Goal: Task Accomplishment & Management: Manage account settings

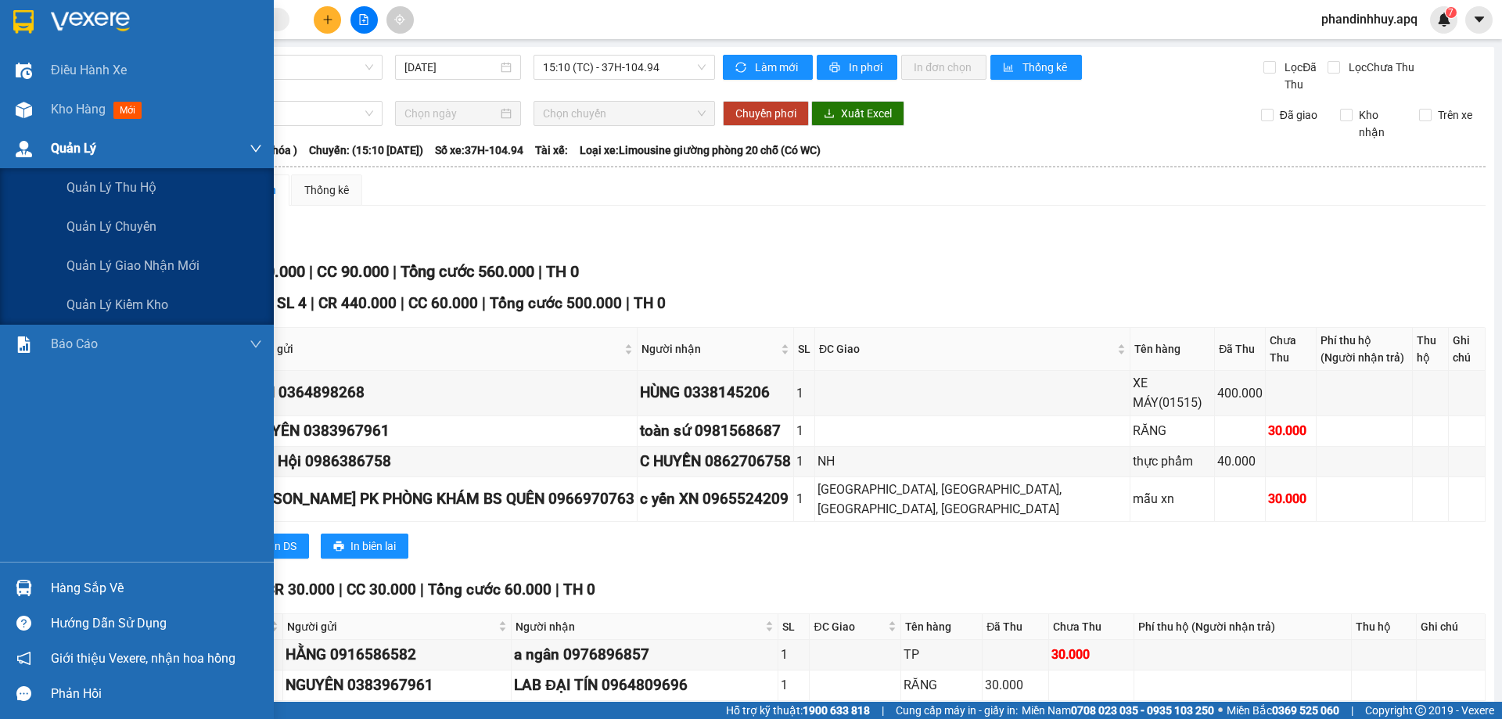
click at [92, 146] on span "Quản Lý" at bounding box center [73, 148] width 45 height 20
click at [116, 182] on span "Quản lý thu hộ" at bounding box center [111, 188] width 90 height 20
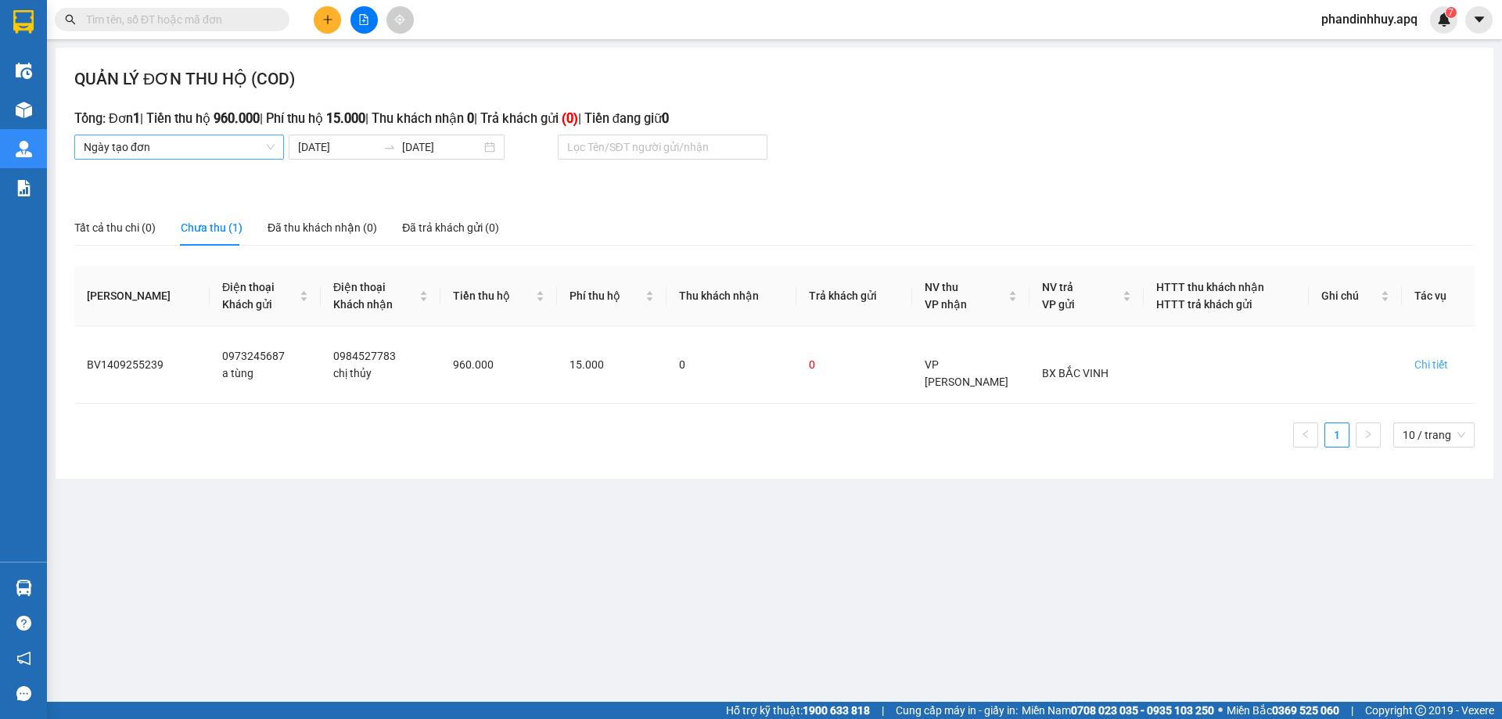
click at [269, 146] on span "Ngày tạo đơn" at bounding box center [179, 146] width 191 height 23
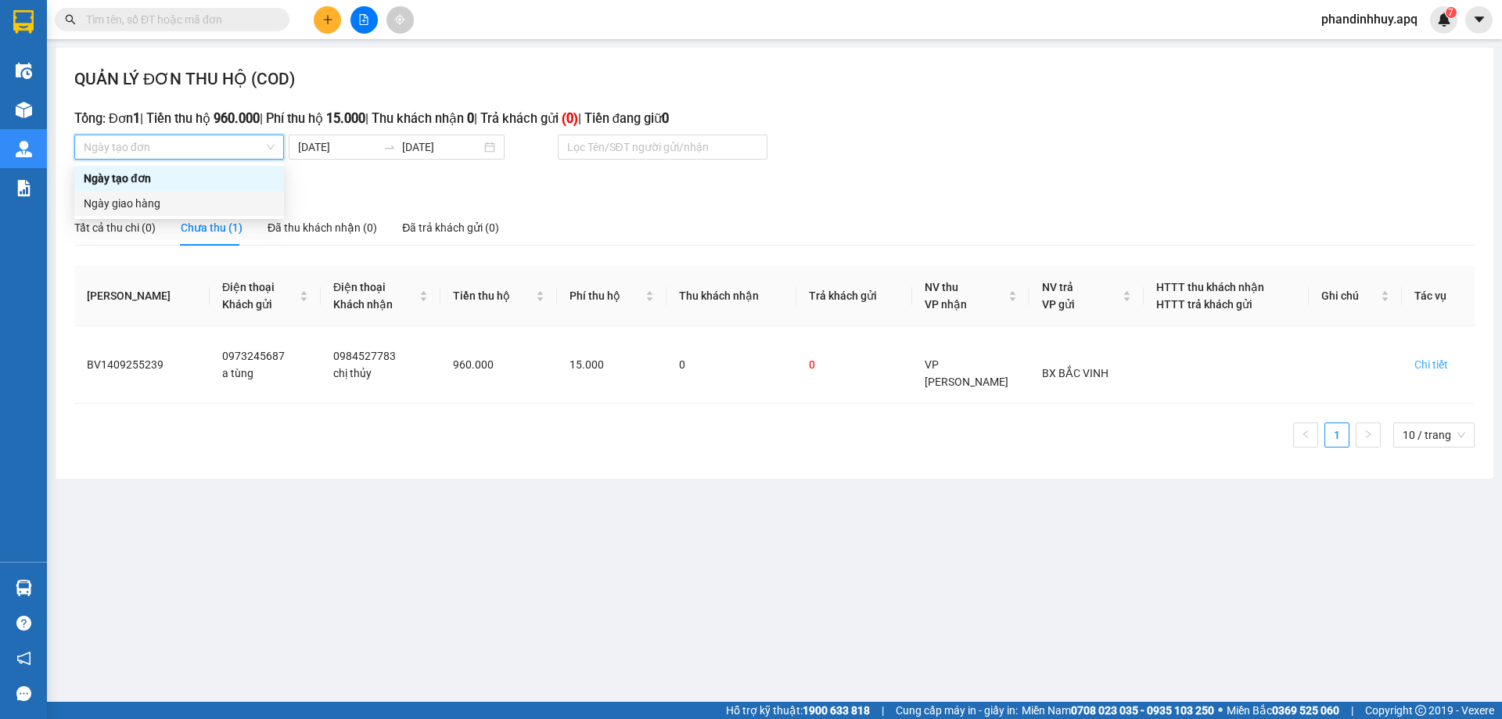
click at [164, 201] on div "Ngày giao hàng" at bounding box center [179, 203] width 191 height 17
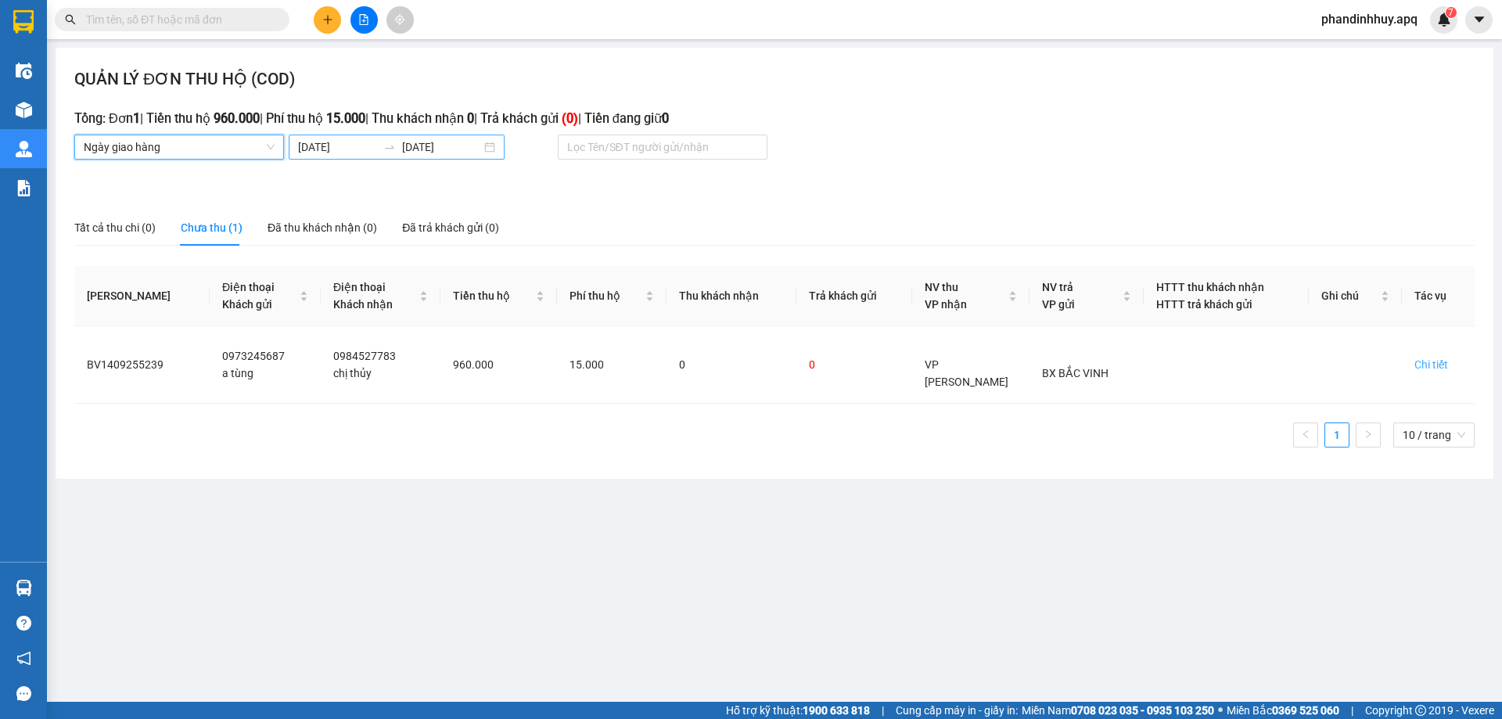
click at [420, 147] on input "[DATE]" at bounding box center [441, 146] width 79 height 17
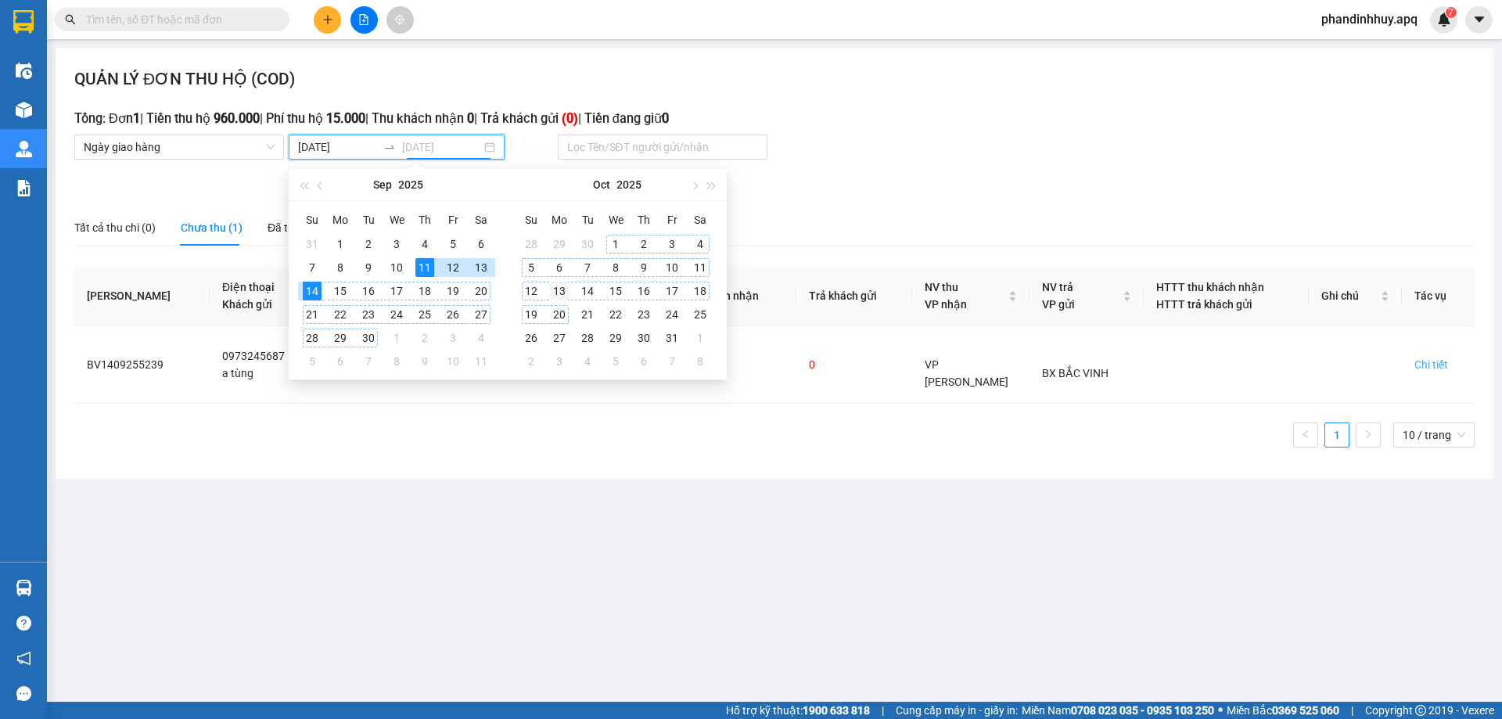
type input "[DATE]"
click at [557, 293] on div "13" at bounding box center [559, 291] width 19 height 19
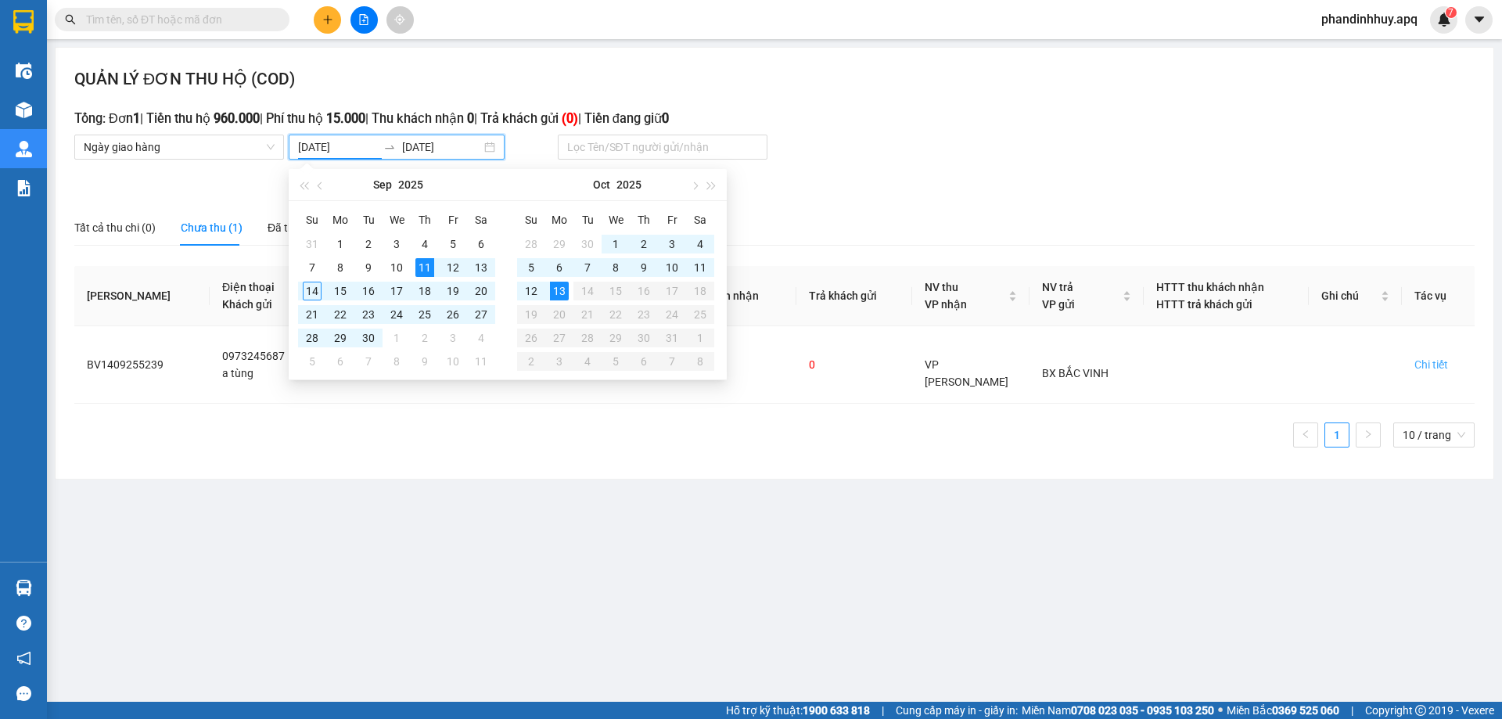
click at [805, 522] on main "QUẢN LÝ ĐƠN THU HỘ (COD) Tổng: Đơn 1 | Tiền thu hộ 960.000 | Phí thu hộ 15.000 …" at bounding box center [751, 351] width 1502 height 702
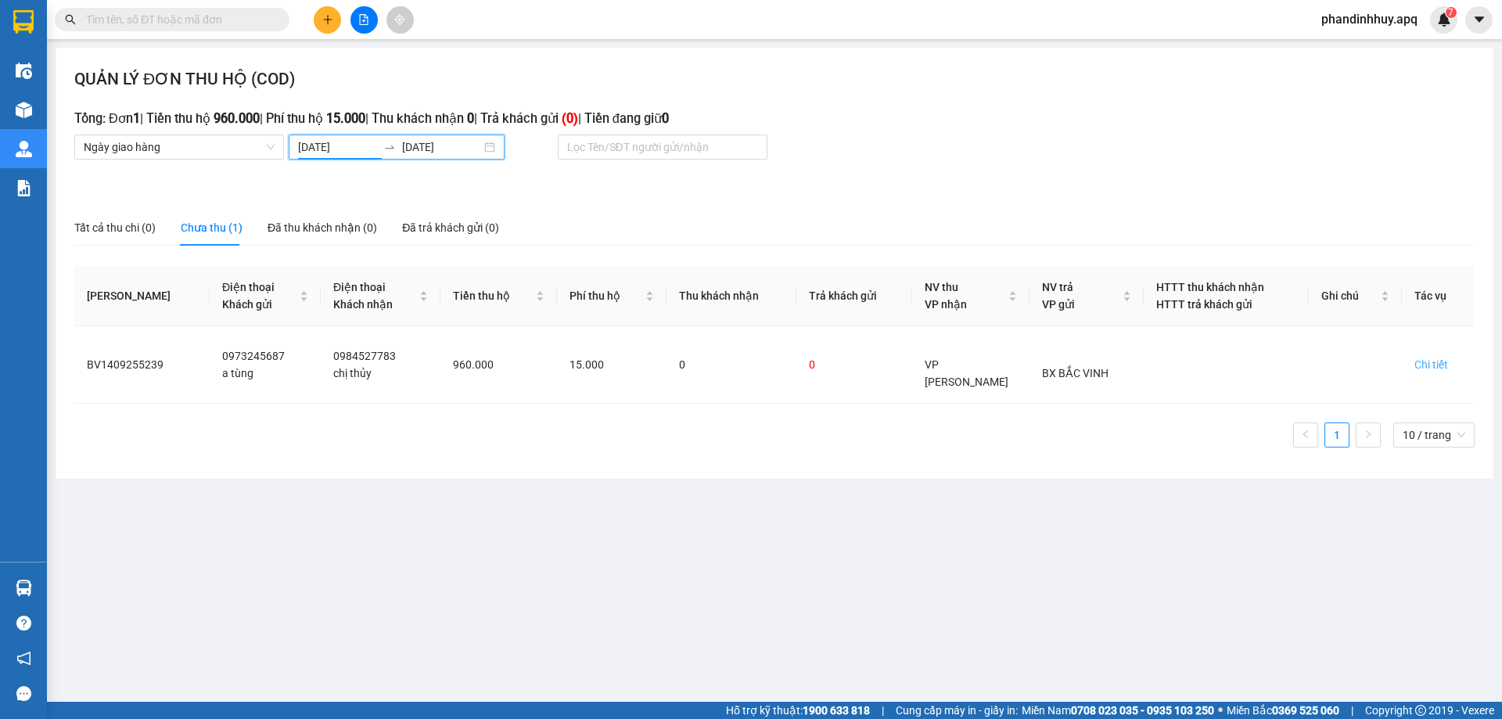
click at [377, 146] on input "[DATE]" at bounding box center [337, 146] width 79 height 17
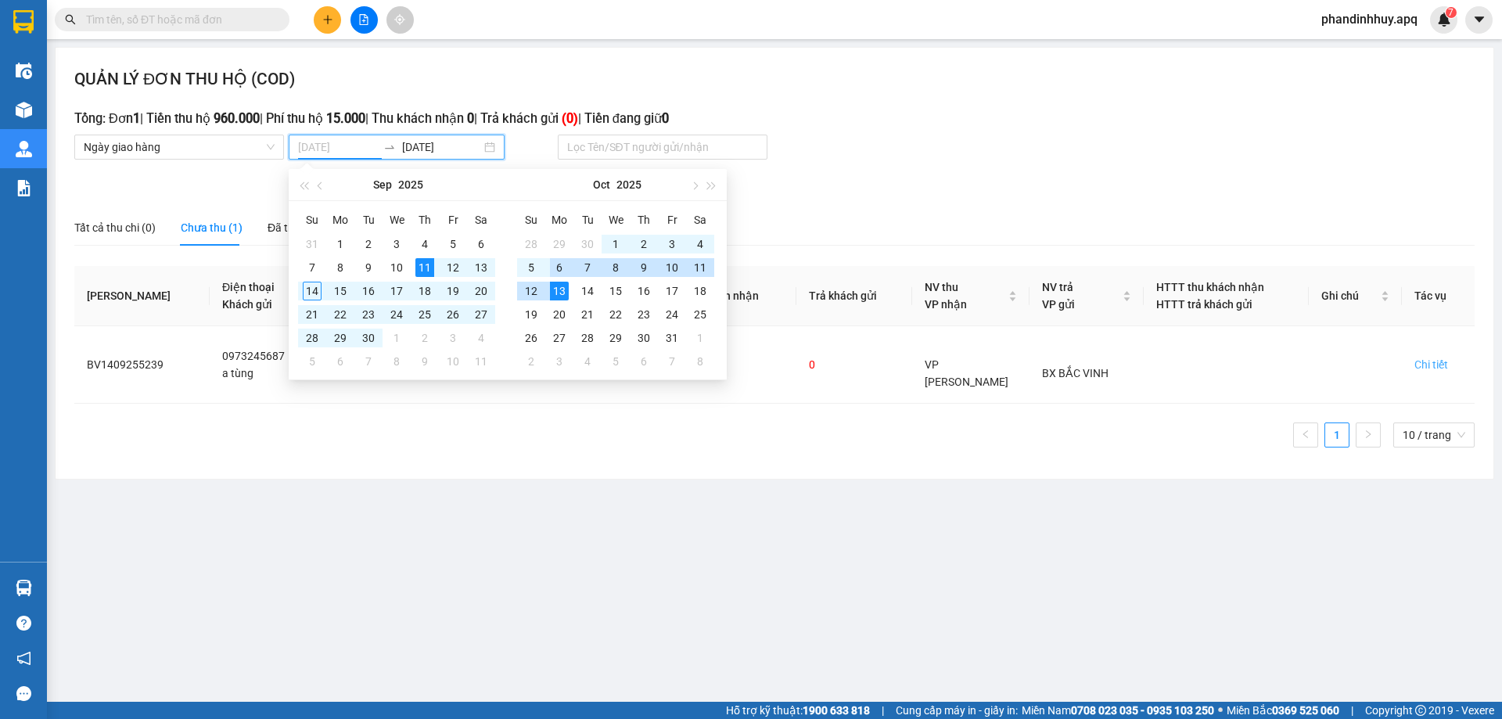
type input "[DATE]"
click at [555, 287] on div "13" at bounding box center [559, 291] width 19 height 19
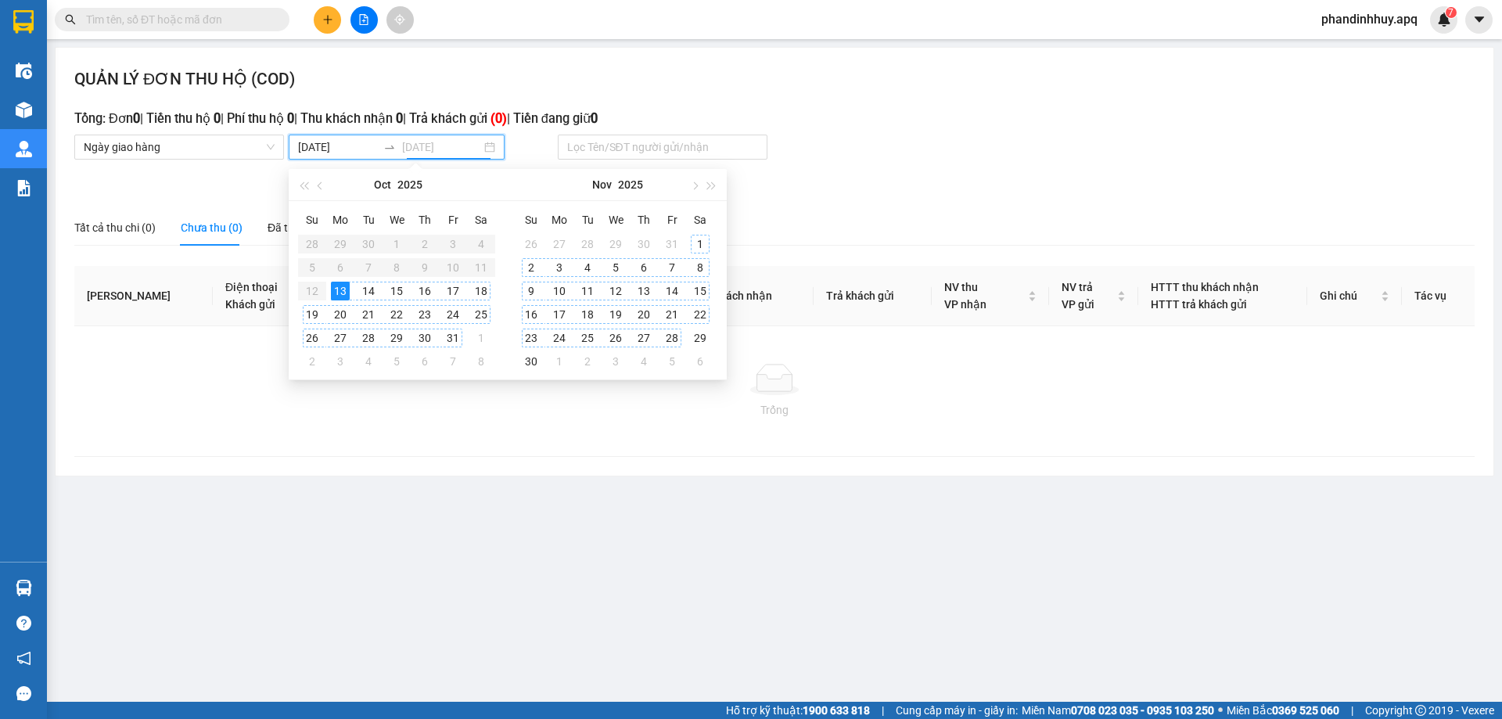
type input "[DATE]"
click at [910, 179] on div "QUẢN LÝ ĐƠN THU HỘ (COD) Tổng: Đơn 0 | Tiền thu hộ 0 | Phí thu hộ 0 | Thu khách…" at bounding box center [775, 262] width 1438 height 428
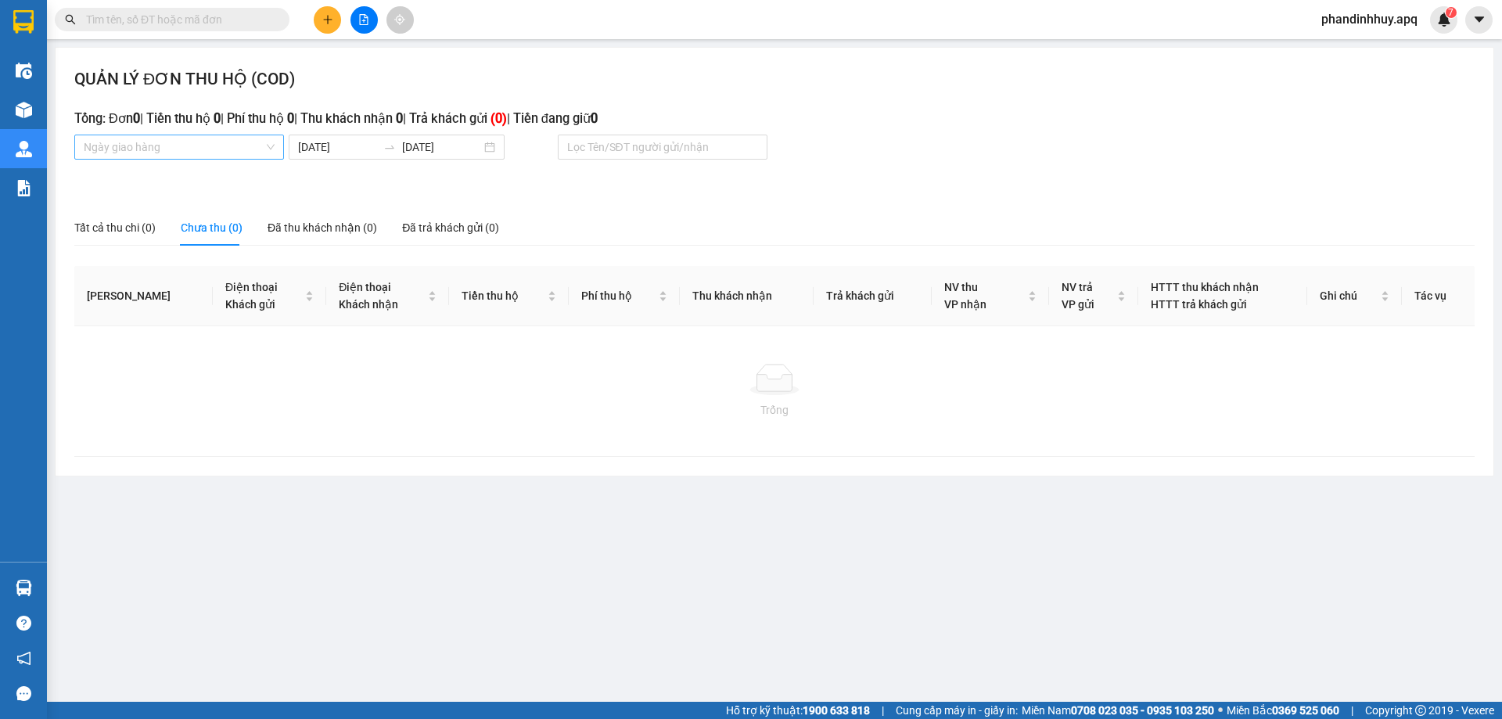
click at [268, 146] on span "Ngày giao hàng" at bounding box center [179, 146] width 191 height 23
click at [174, 205] on div "Ngày giao hàng" at bounding box center [179, 203] width 191 height 17
click at [501, 143] on div "[DATE] [DATE]" at bounding box center [397, 147] width 216 height 25
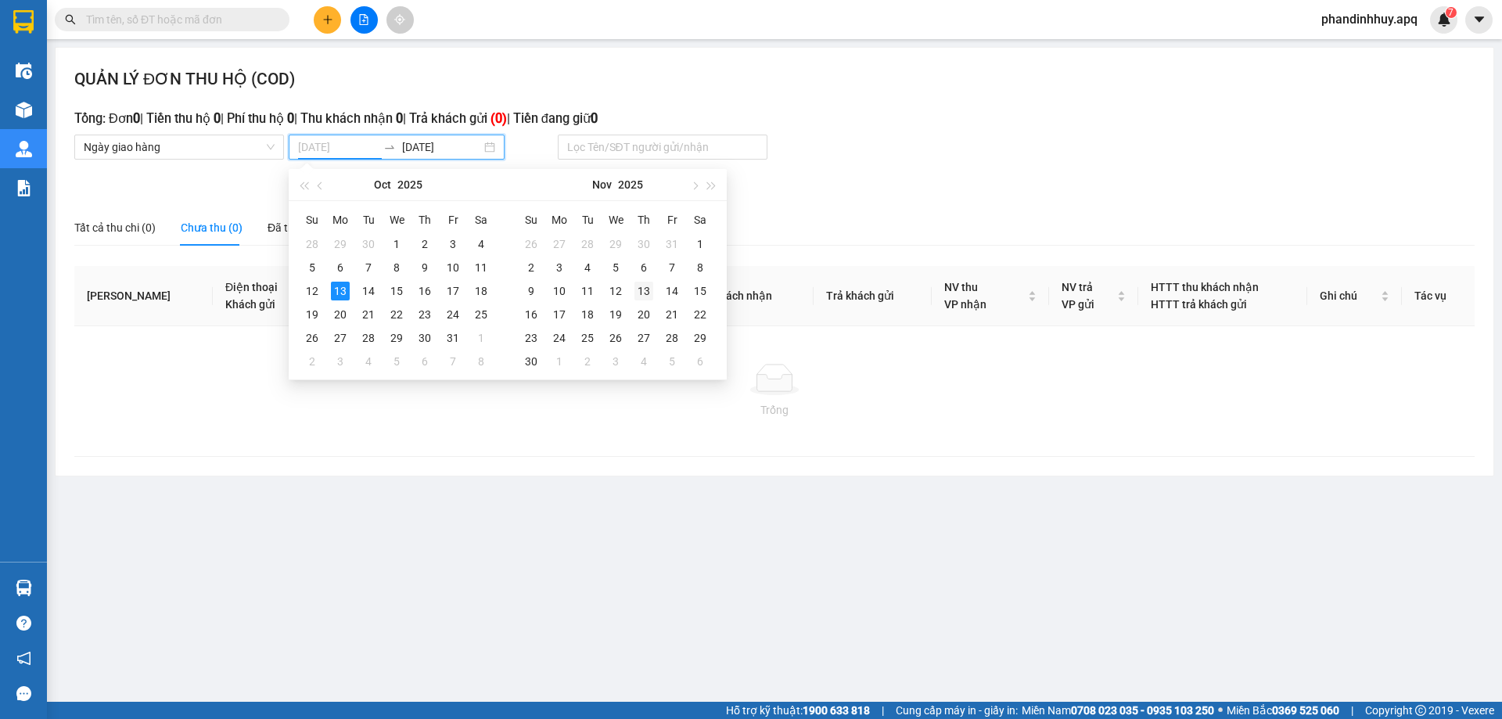
type input "[DATE]"
click at [640, 288] on div "13" at bounding box center [643, 291] width 19 height 19
click at [324, 143] on input "[DATE]" at bounding box center [337, 146] width 79 height 17
click at [710, 185] on span "button" at bounding box center [712, 185] width 8 height 8
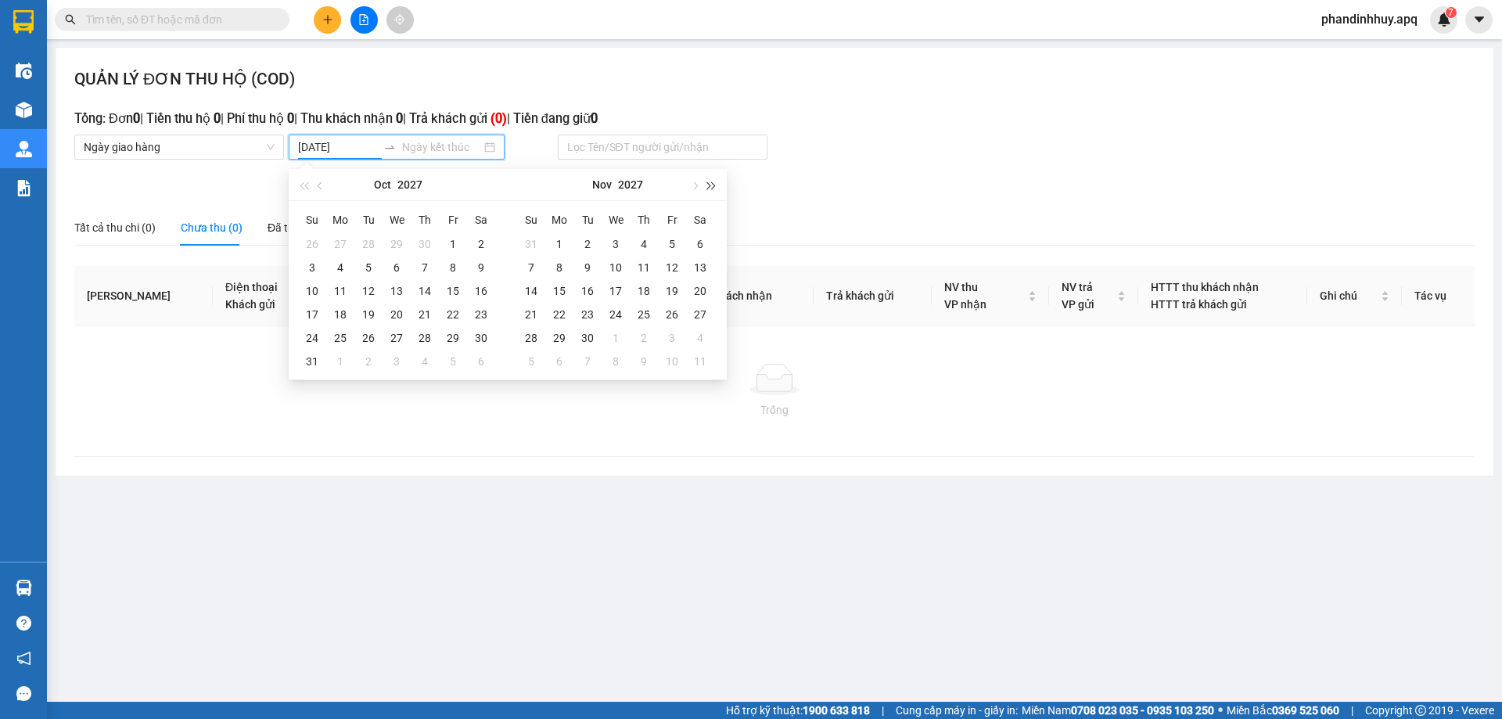
click at [710, 185] on span "button" at bounding box center [712, 185] width 8 height 8
click at [693, 185] on span "button" at bounding box center [694, 185] width 8 height 8
click at [717, 183] on button "button" at bounding box center [711, 184] width 17 height 31
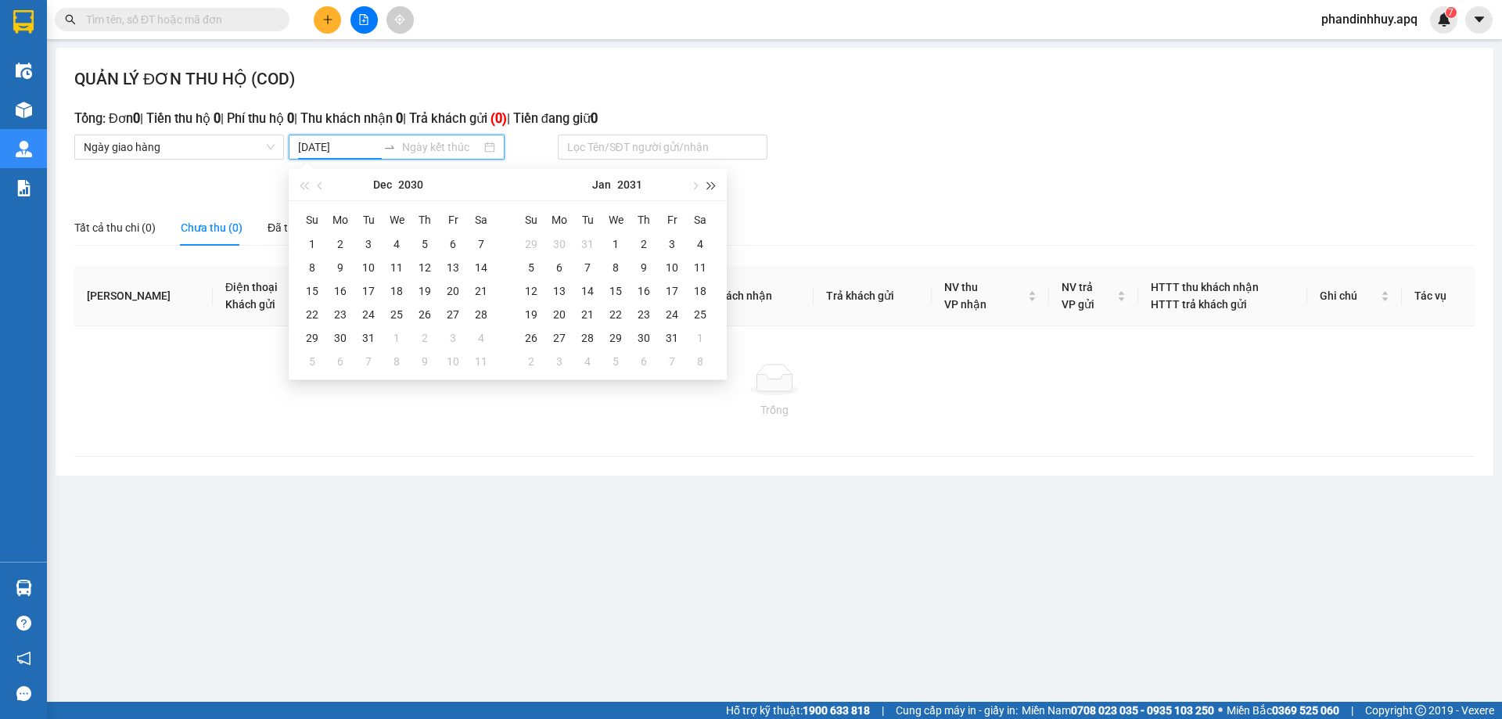
click at [717, 183] on button "button" at bounding box center [711, 184] width 17 height 31
click at [694, 183] on span "button" at bounding box center [694, 185] width 8 height 8
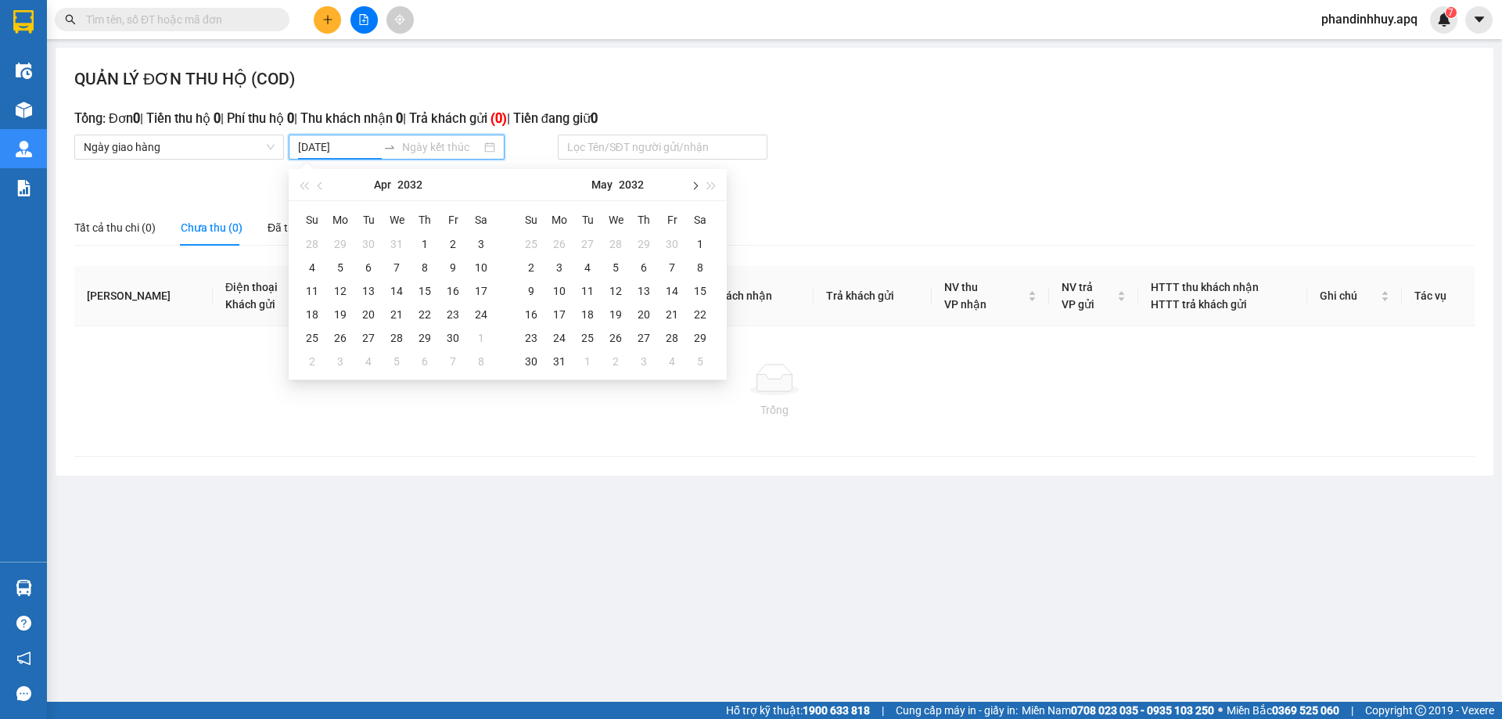
click at [694, 183] on span "button" at bounding box center [694, 185] width 8 height 8
click at [658, 182] on div "[DATE]" at bounding box center [617, 184] width 136 height 31
click at [653, 182] on div "[DATE]" at bounding box center [617, 184] width 136 height 31
click at [326, 142] on input "[DATE]" at bounding box center [337, 146] width 79 height 17
type input "2"
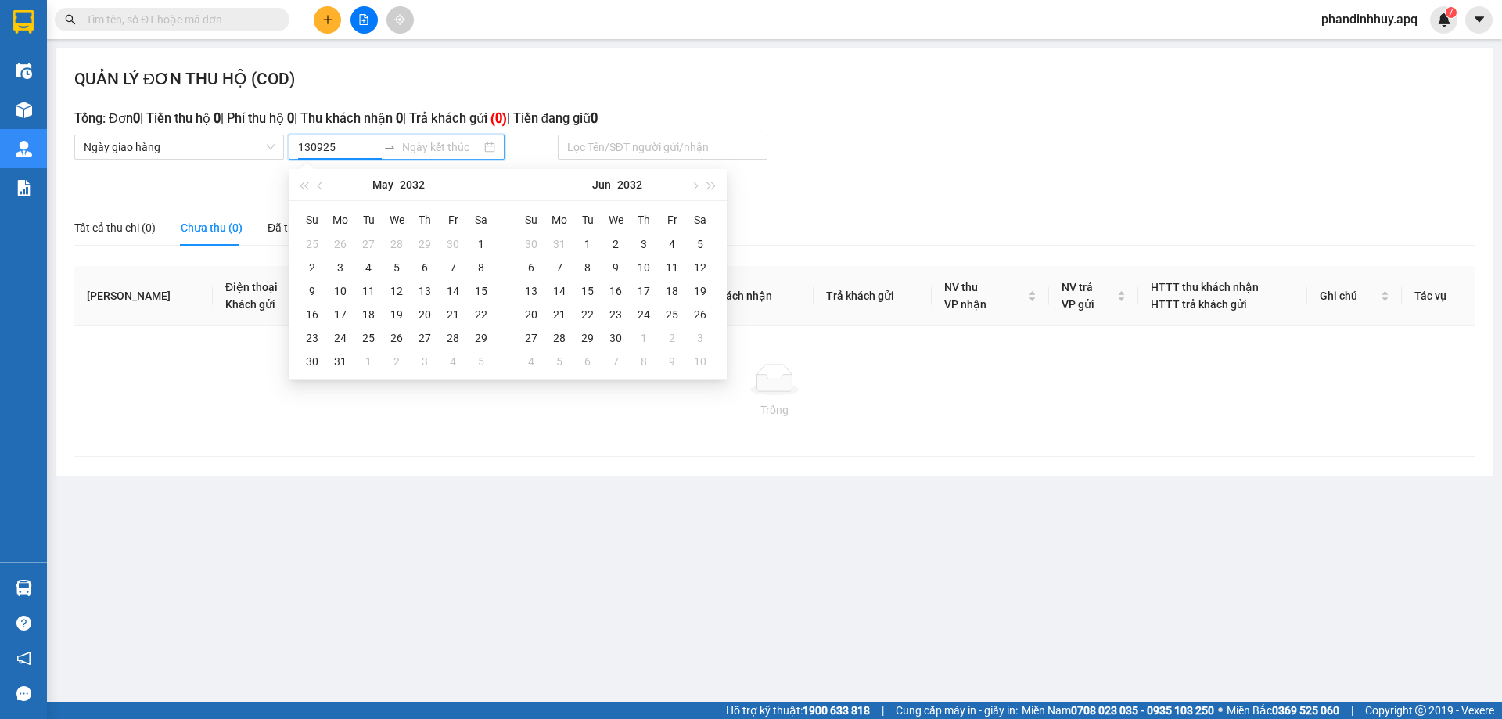
click at [347, 148] on input "130925" at bounding box center [337, 146] width 79 height 17
type input "[DATE]"
click at [764, 625] on main "QUẢN LÝ ĐƠN THU HỘ (COD) Tổng: Đơn 0 | Tiền thu hộ 0 | Phí thu hộ 0 | Thu khách…" at bounding box center [751, 351] width 1502 height 702
type input "[DATE]"
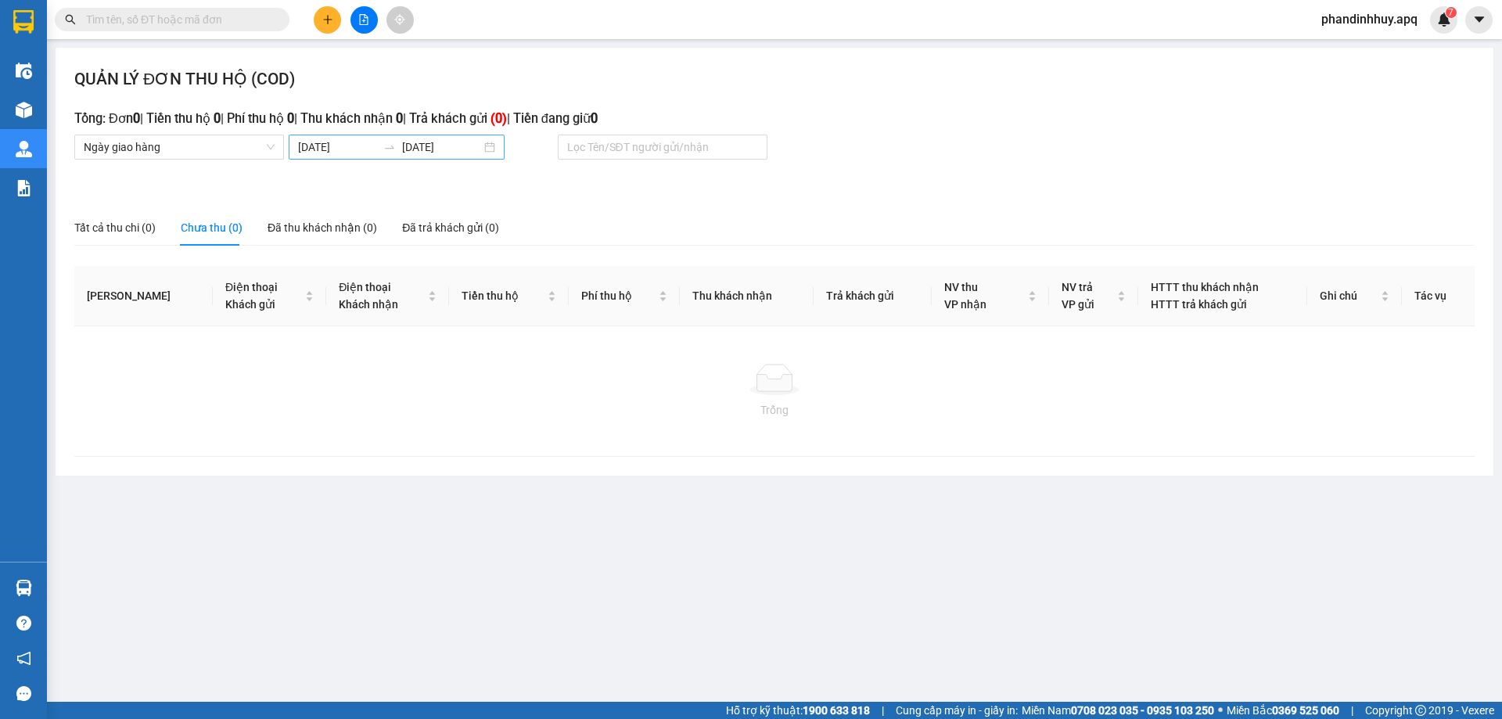
click at [498, 146] on div "[DATE] [DATE]" at bounding box center [397, 147] width 216 height 25
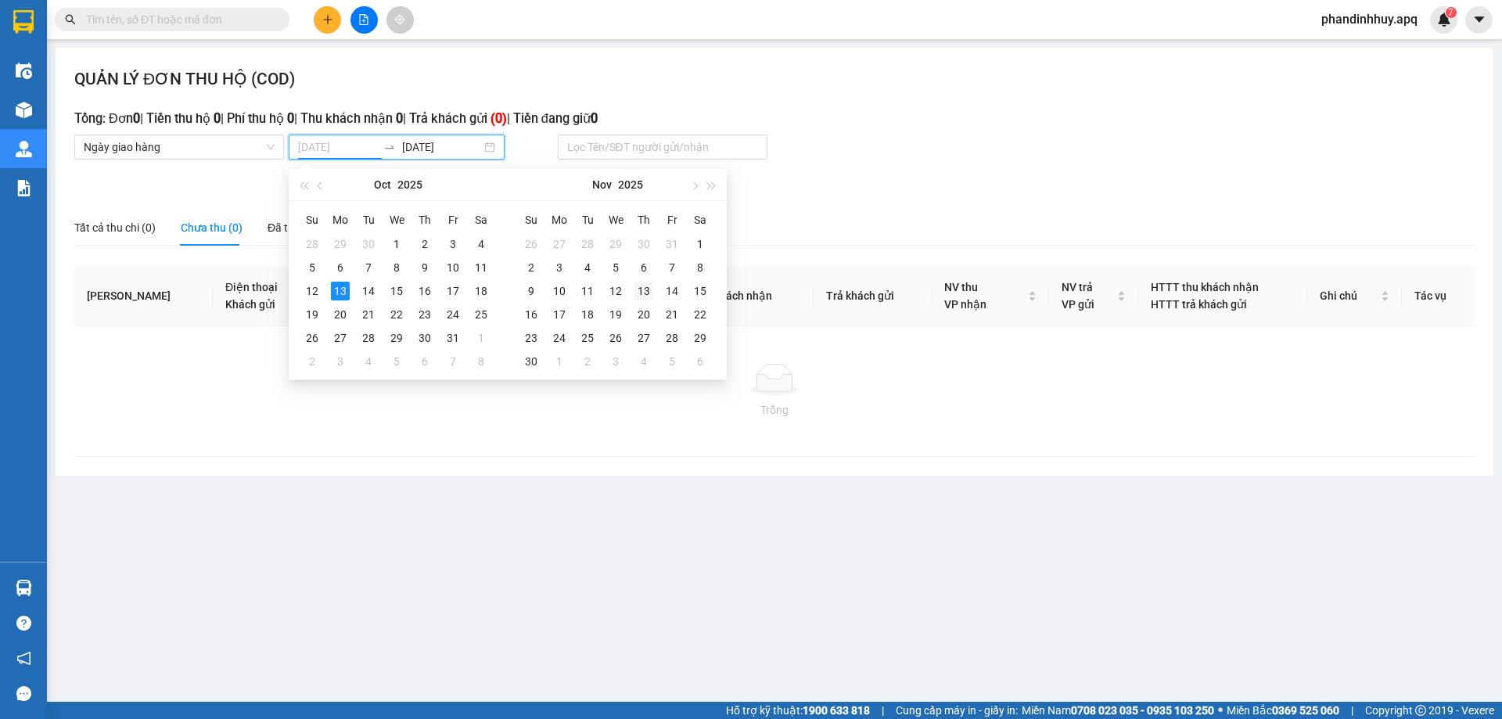
type input "[DATE]"
click at [638, 289] on div "13" at bounding box center [643, 291] width 19 height 19
click at [330, 144] on input "[DATE]" at bounding box center [337, 146] width 79 height 17
click at [696, 185] on span "button" at bounding box center [694, 185] width 8 height 8
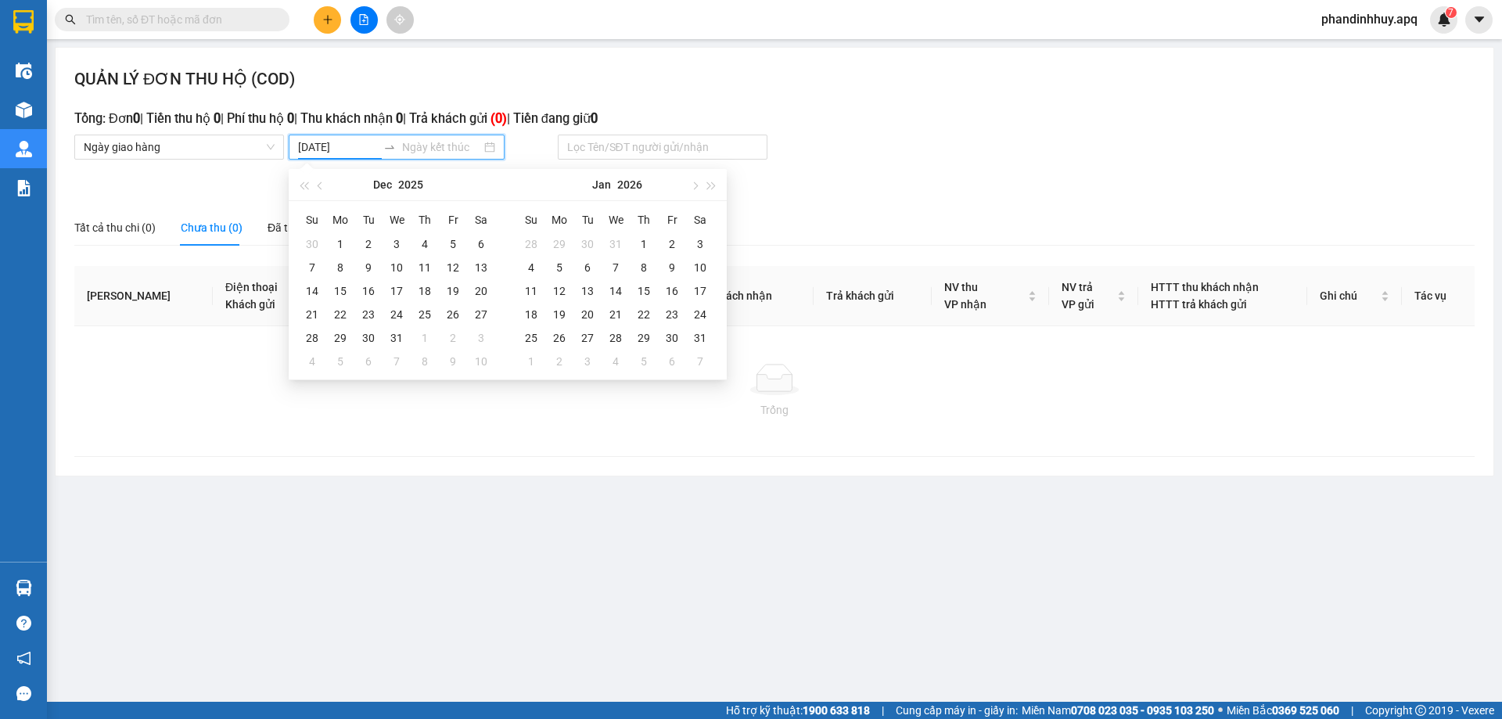
click at [326, 145] on input "[DATE]" at bounding box center [337, 146] width 79 height 17
click at [324, 144] on input "[DATE]" at bounding box center [337, 146] width 79 height 17
type input "2"
type input "[DATE]"
click at [1214, 286] on span "HTTT thu khách nhận" at bounding box center [1205, 287] width 108 height 13
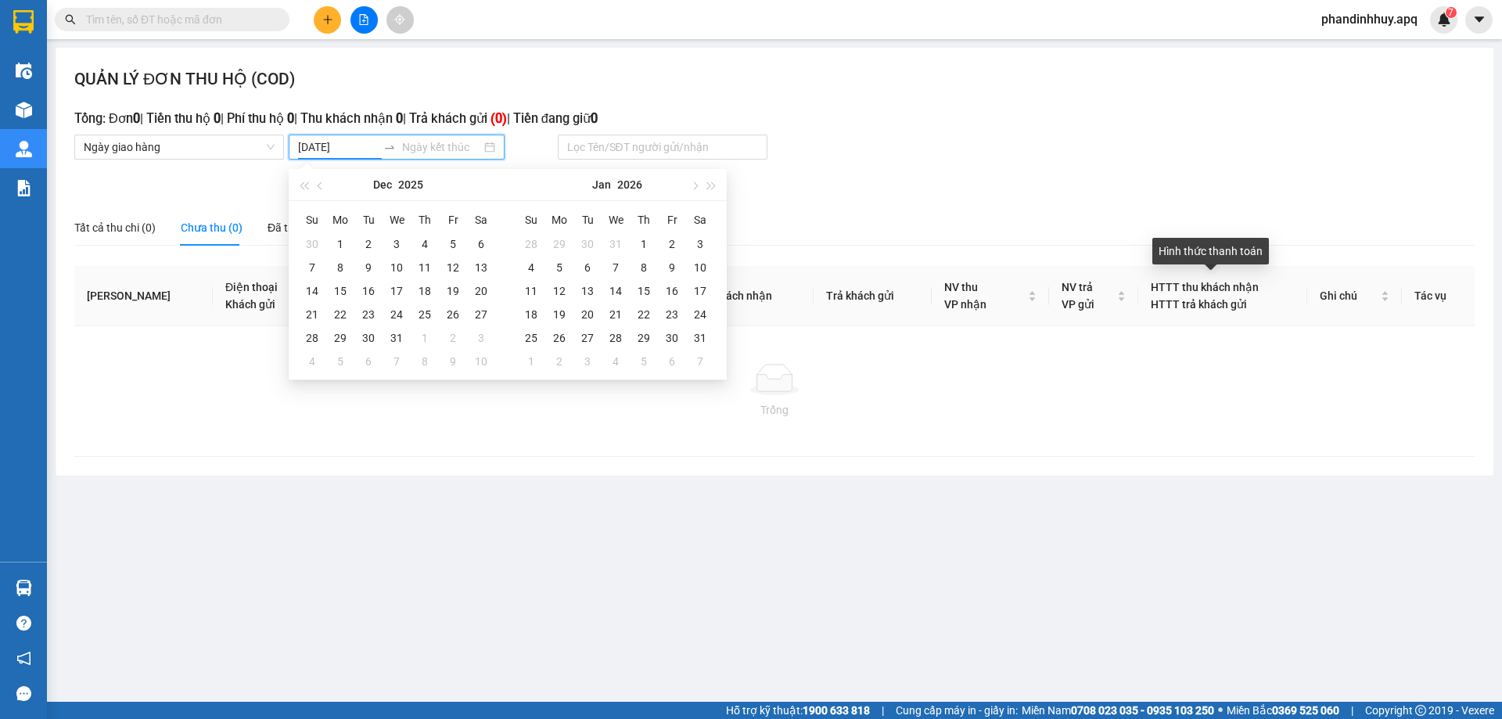
type input "[DATE]"
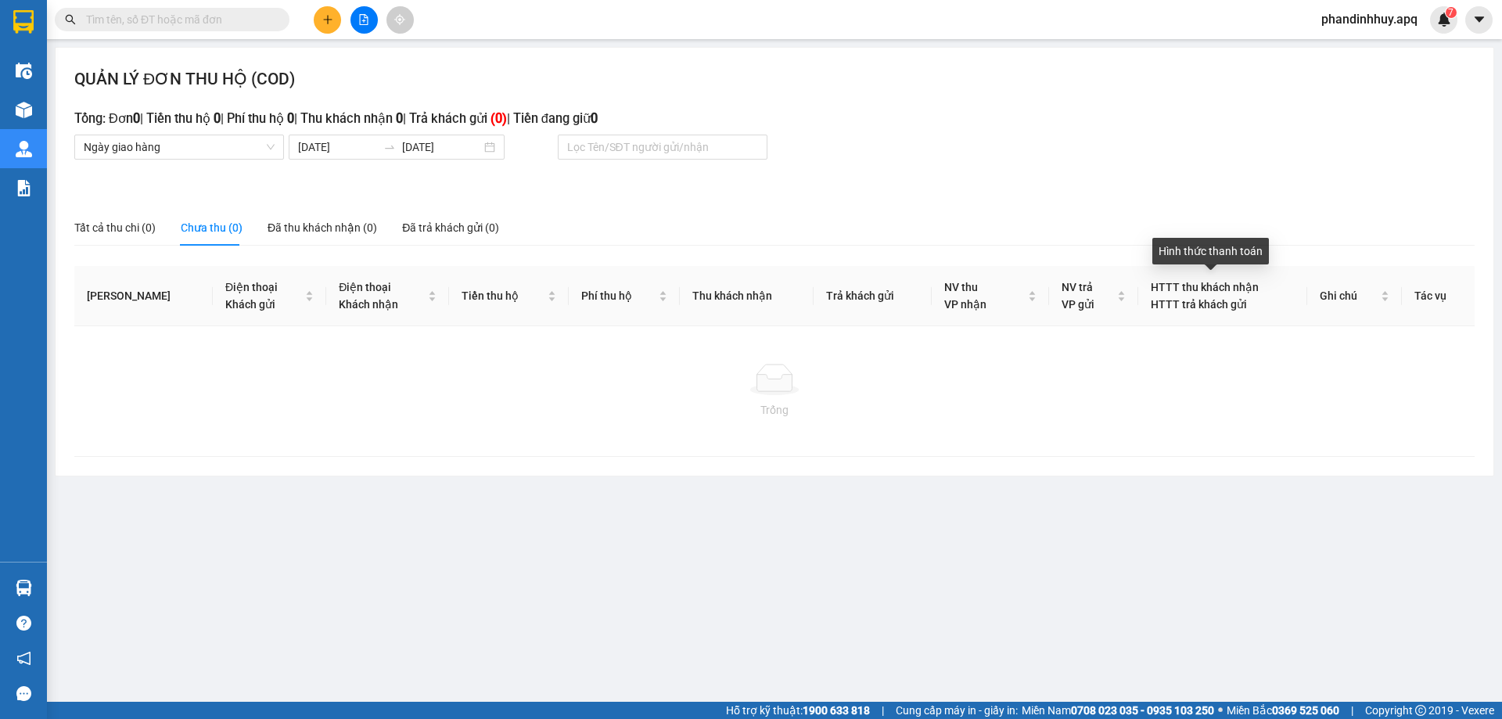
click at [1234, 283] on span "HTTT thu khách nhận" at bounding box center [1205, 287] width 108 height 13
click at [1162, 286] on span "HTTT thu khách nhận" at bounding box center [1205, 287] width 108 height 13
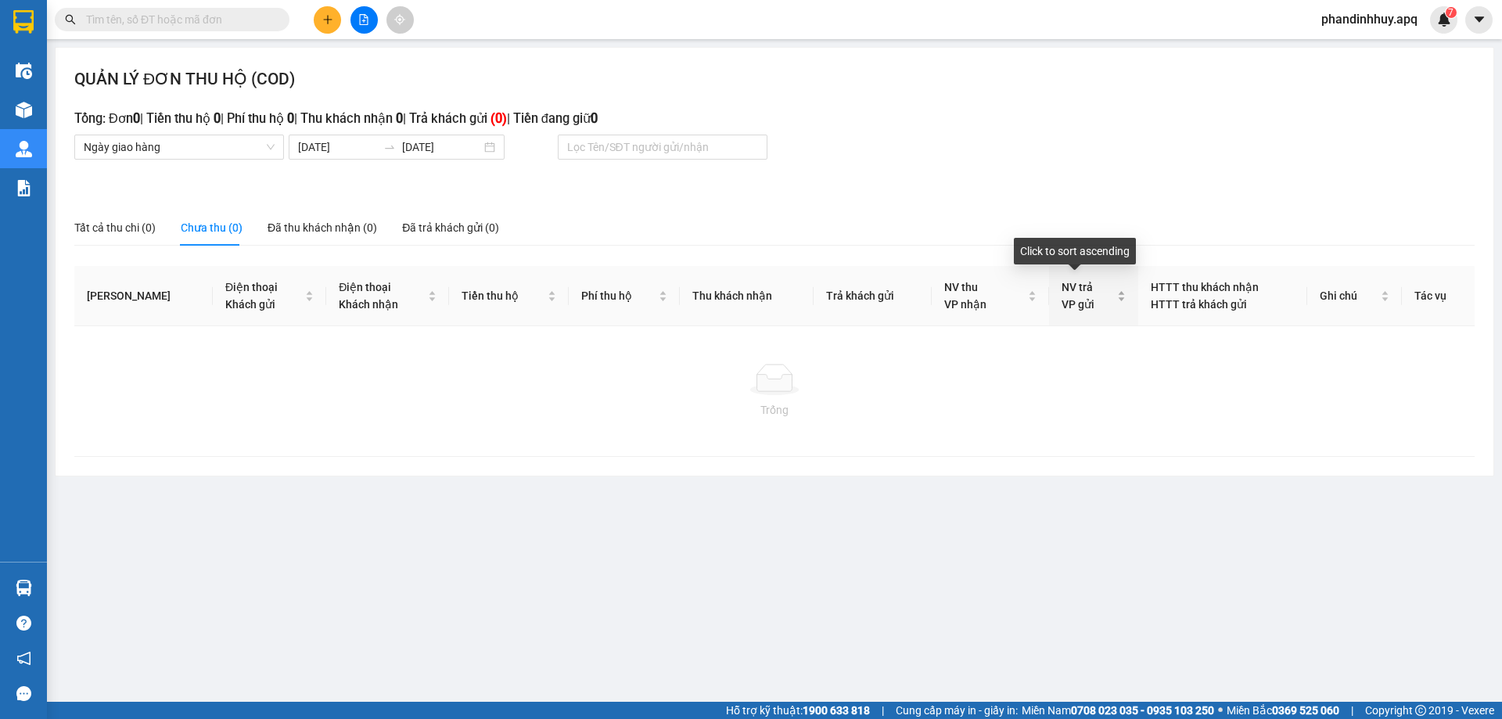
click at [1062, 283] on span "NV trả" at bounding box center [1077, 287] width 31 height 13
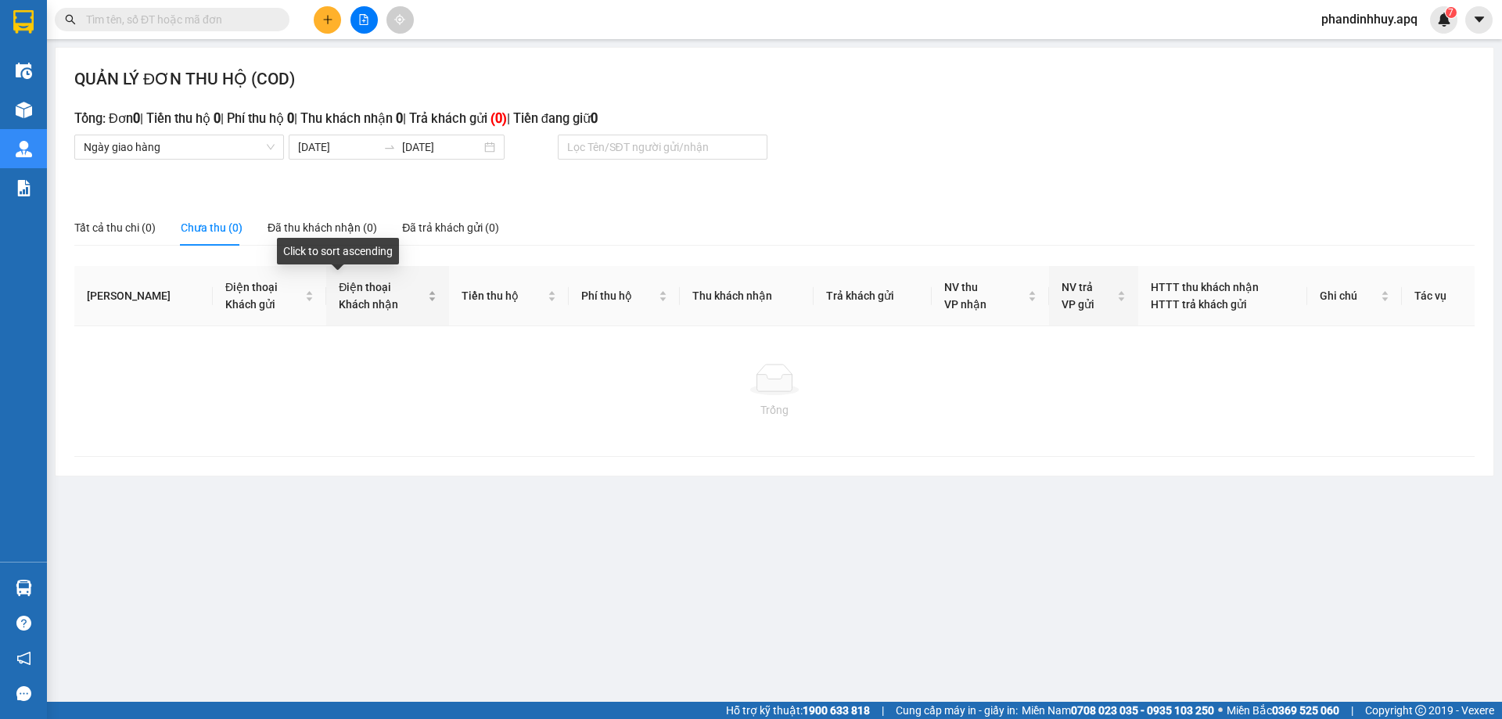
click at [339, 300] on span "Khách nhận" at bounding box center [368, 304] width 59 height 13
click at [196, 13] on input "text" at bounding box center [178, 19] width 185 height 17
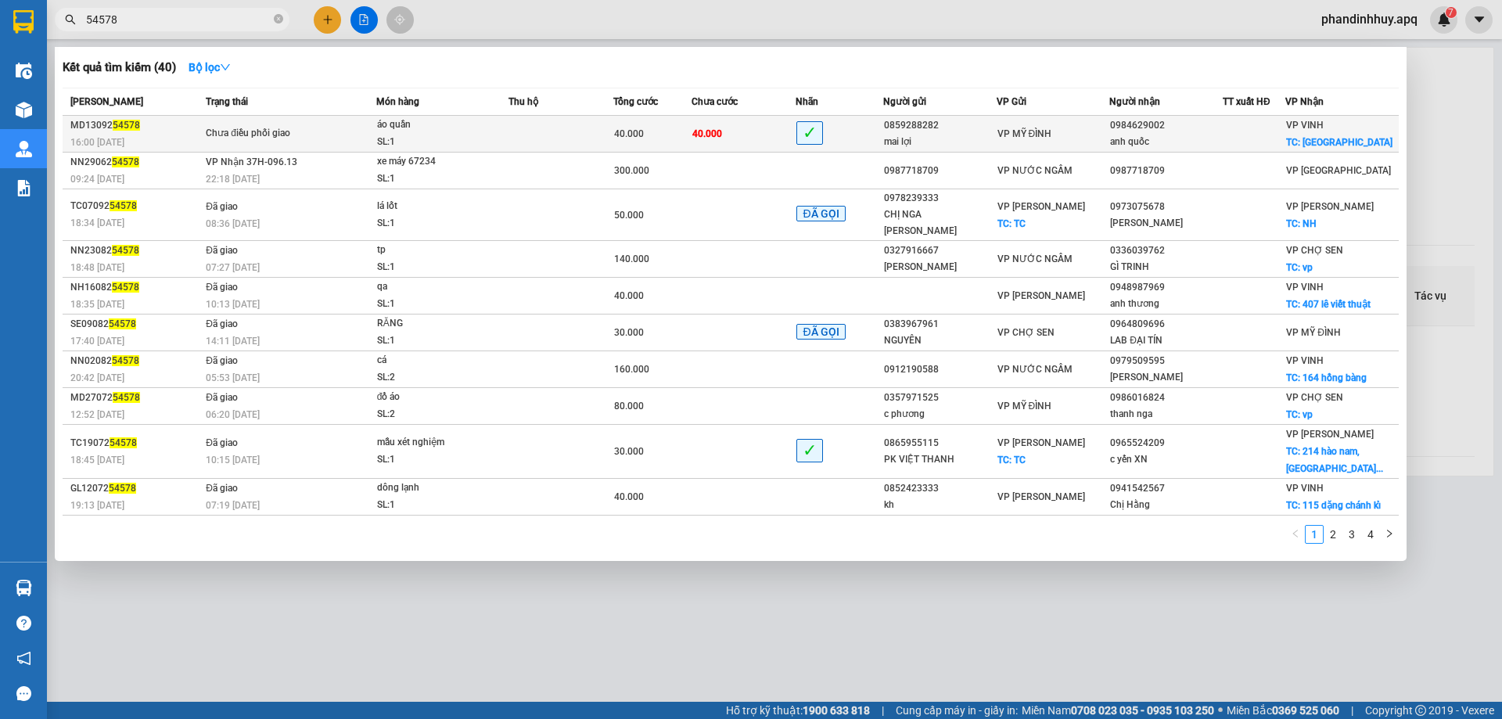
type input "54578"
click at [300, 137] on div "Chưa điều phối giao" at bounding box center [264, 133] width 117 height 17
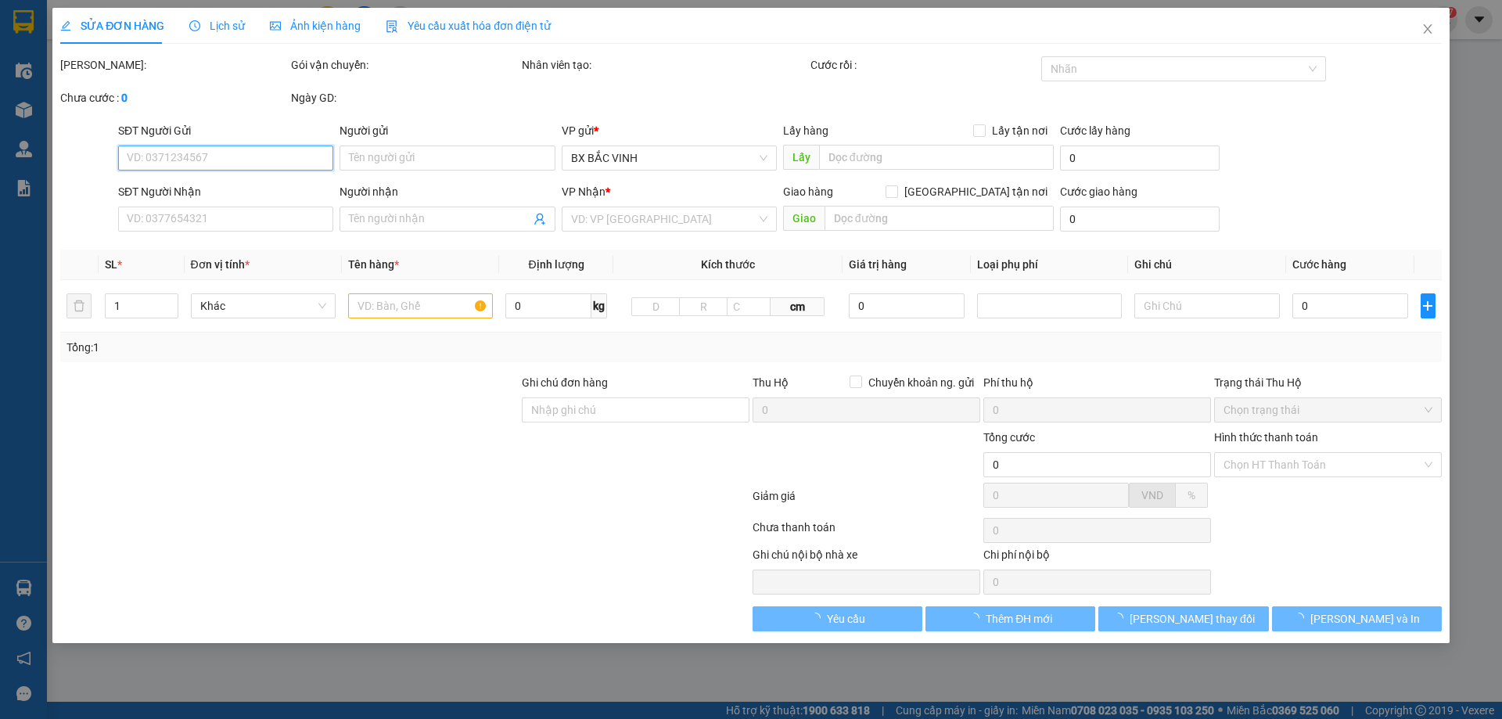
type input "0859288282"
type input "mai lợi"
type input "0984629002"
type input "anh quốc"
checkbox input "true"
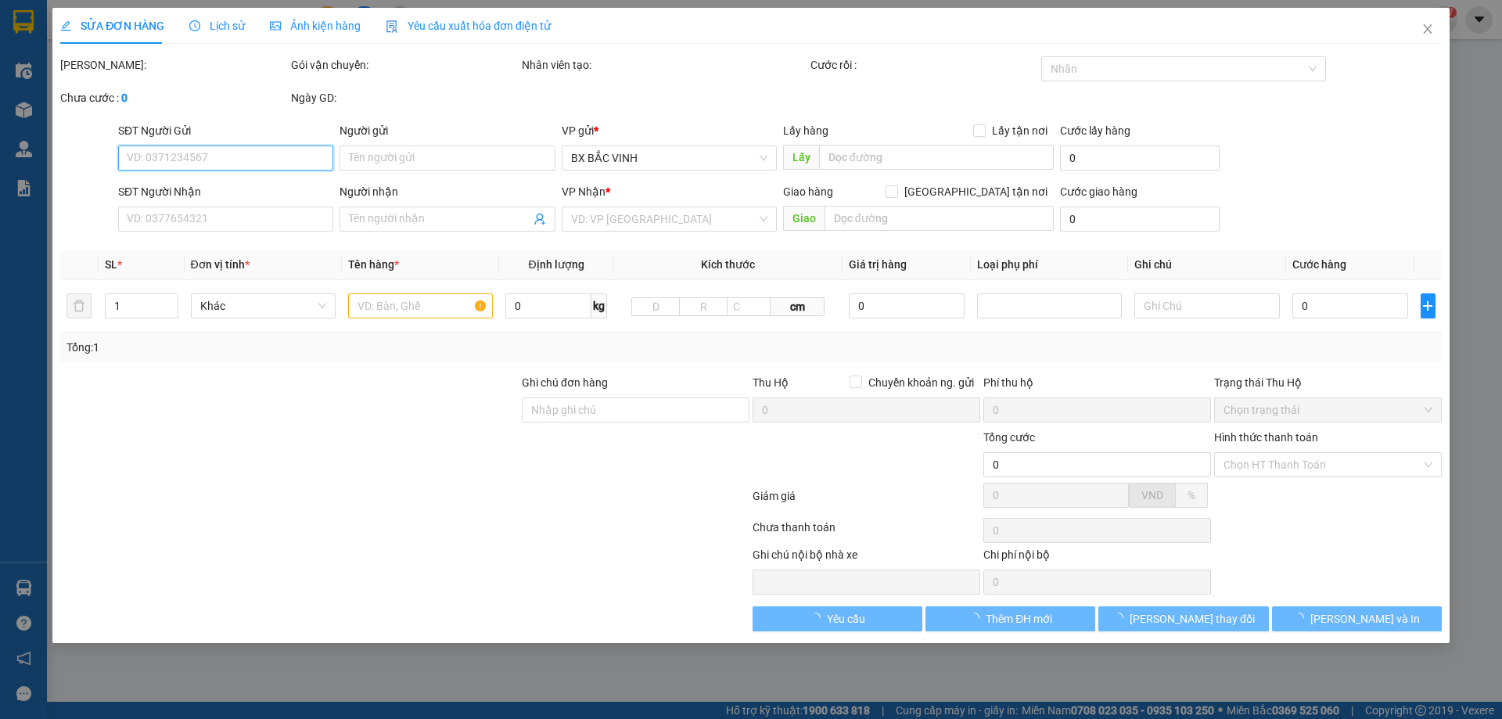
type input "[GEOGRAPHIC_DATA]"
type input "40.000"
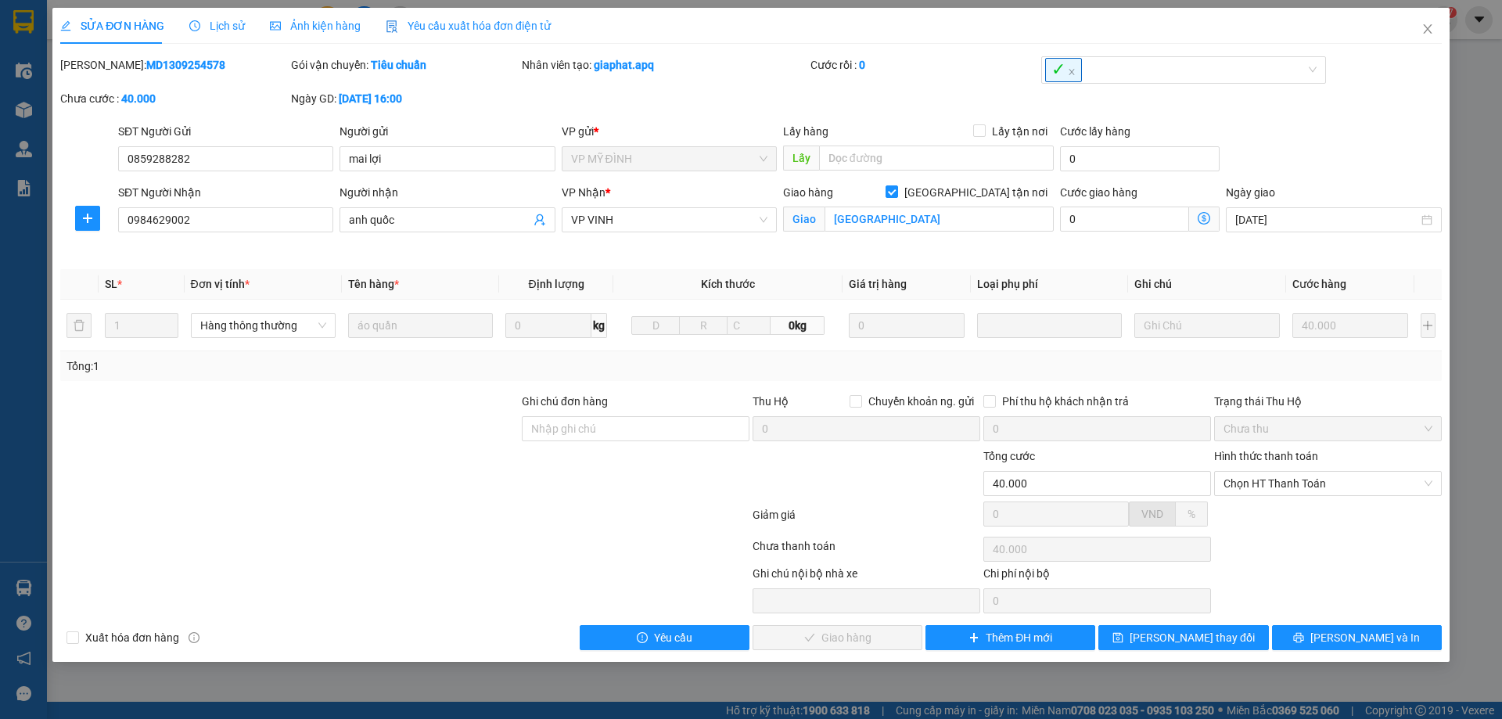
click at [233, 23] on span "Lịch sử" at bounding box center [217, 26] width 56 height 13
